Goal: Find contact information: Find contact information

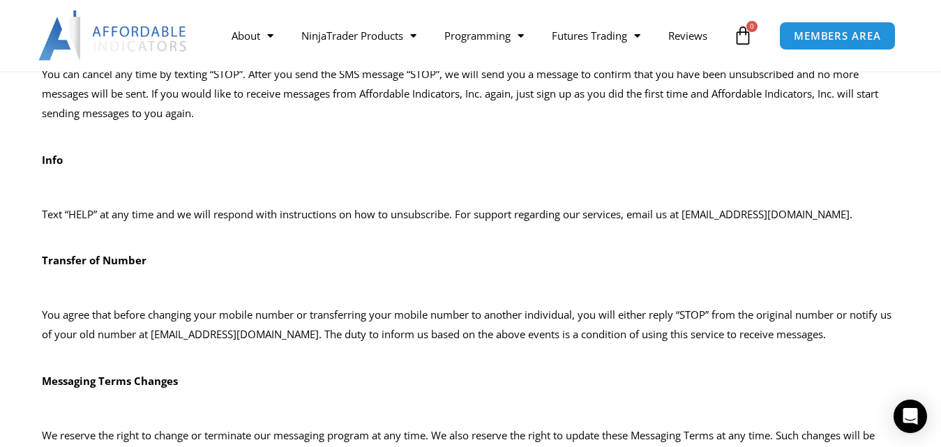
scroll to position [1046, 0]
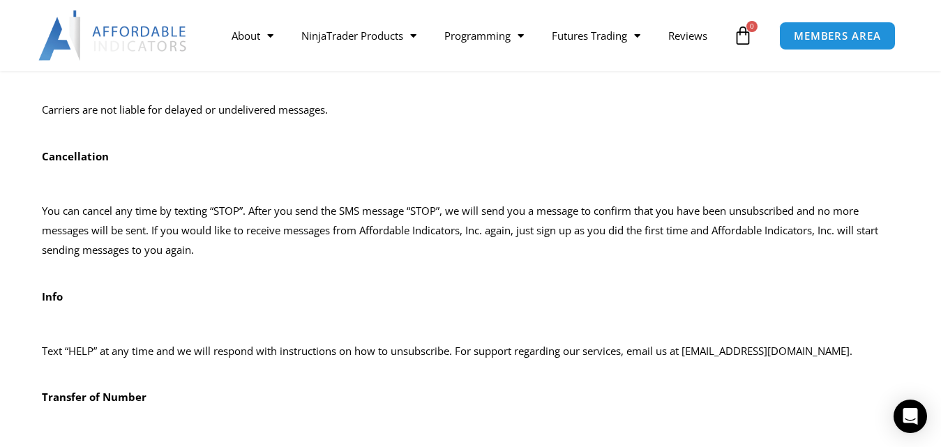
drag, startPoint x: 687, startPoint y: 246, endPoint x: 850, endPoint y: 246, distance: 163.2
click at [850, 342] on p "Text “HELP” at any time and we will respond with instructions on how to unsubsc…" at bounding box center [471, 352] width 858 height 20
copy p "admin@affordableindicators.com"
